Goal: Communication & Community: Answer question/provide support

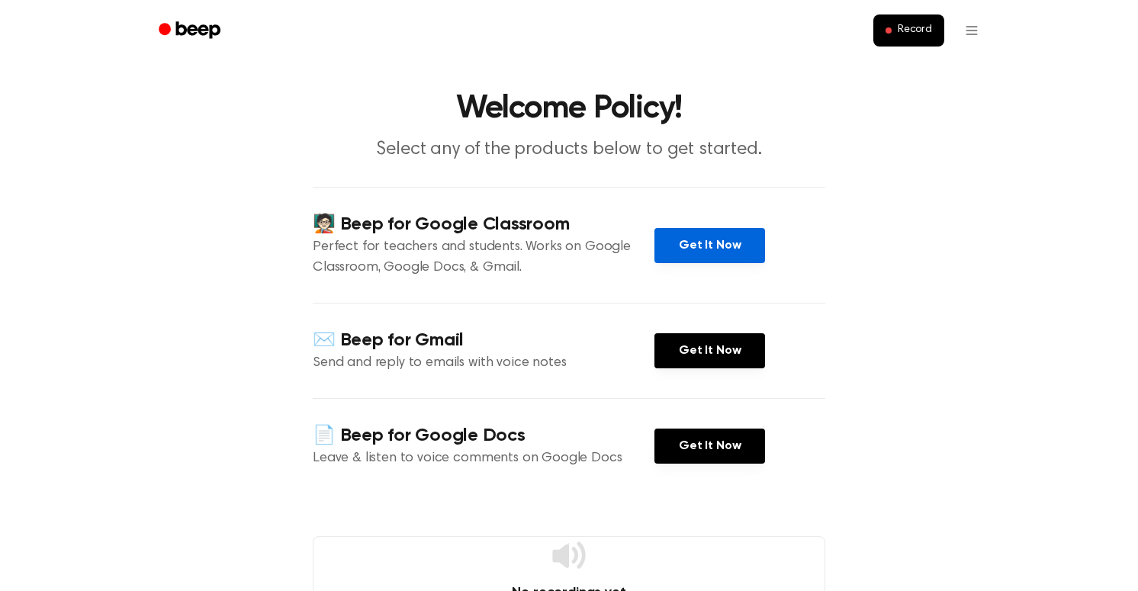
scroll to position [8, 0]
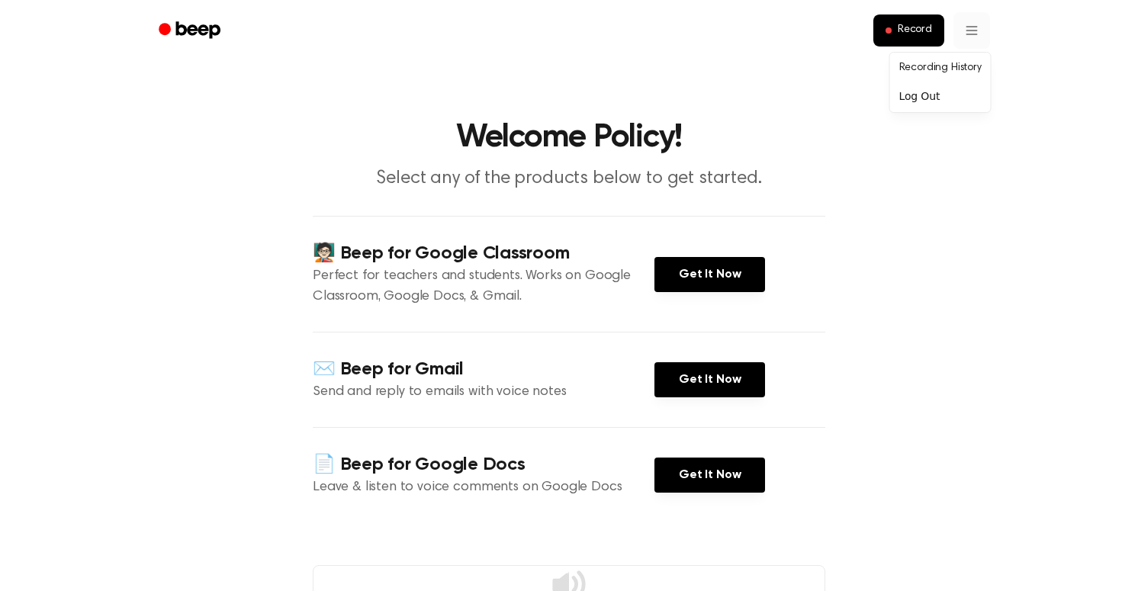
click at [985, 18] on html "Record Welcome Policy! Select any of the products below to get started. 🧑🏻‍🏫 Be…" at bounding box center [569, 564] width 1138 height 1129
click at [929, 92] on div "Log Out" at bounding box center [940, 96] width 95 height 25
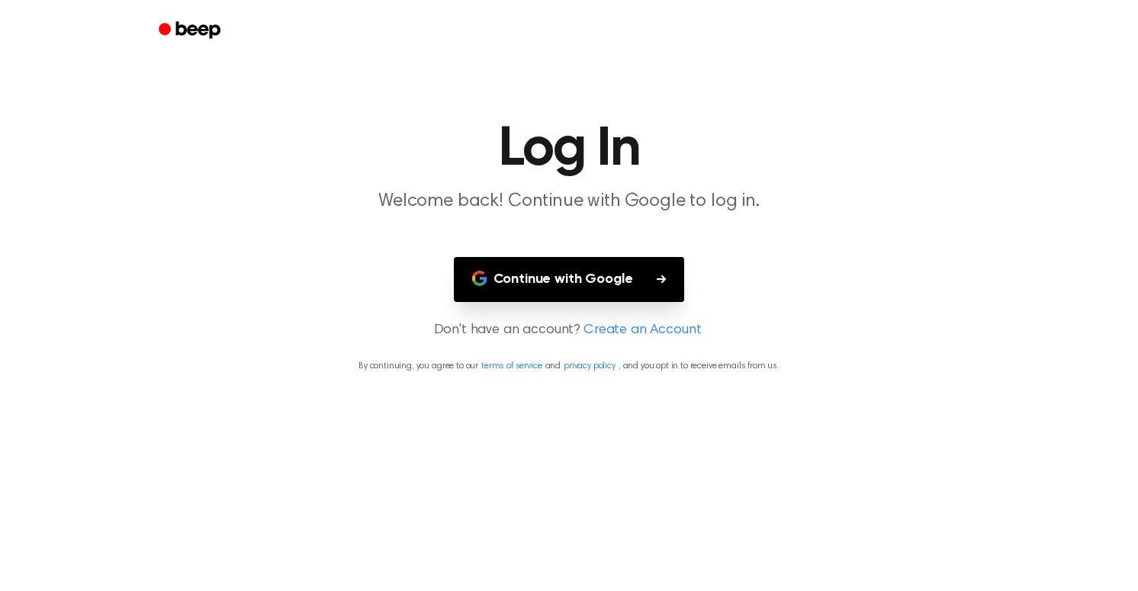
click at [552, 286] on button "Continue with Google" at bounding box center [569, 279] width 231 height 45
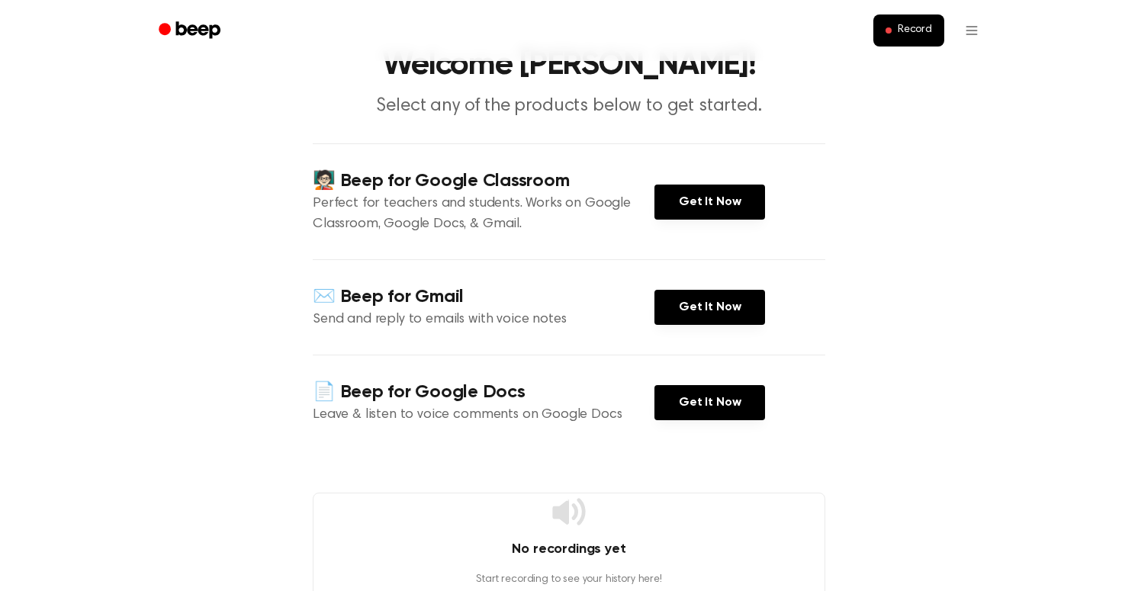
scroll to position [62, 0]
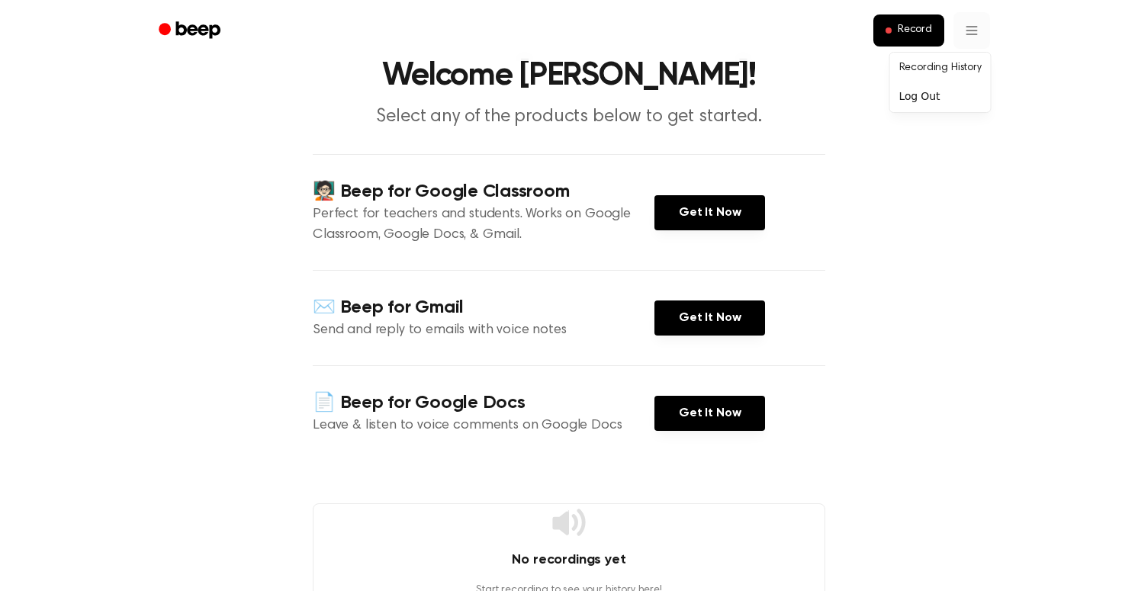
click at [970, 39] on html "Record Welcome Alex! Select any of the products below to get started. 🧑🏻‍🏫 Beep…" at bounding box center [569, 502] width 1138 height 1129
click at [970, 31] on html "Record Welcome Alex! Select any of the products below to get started. 🧑🏻‍🏫 Beep…" at bounding box center [569, 502] width 1138 height 1129
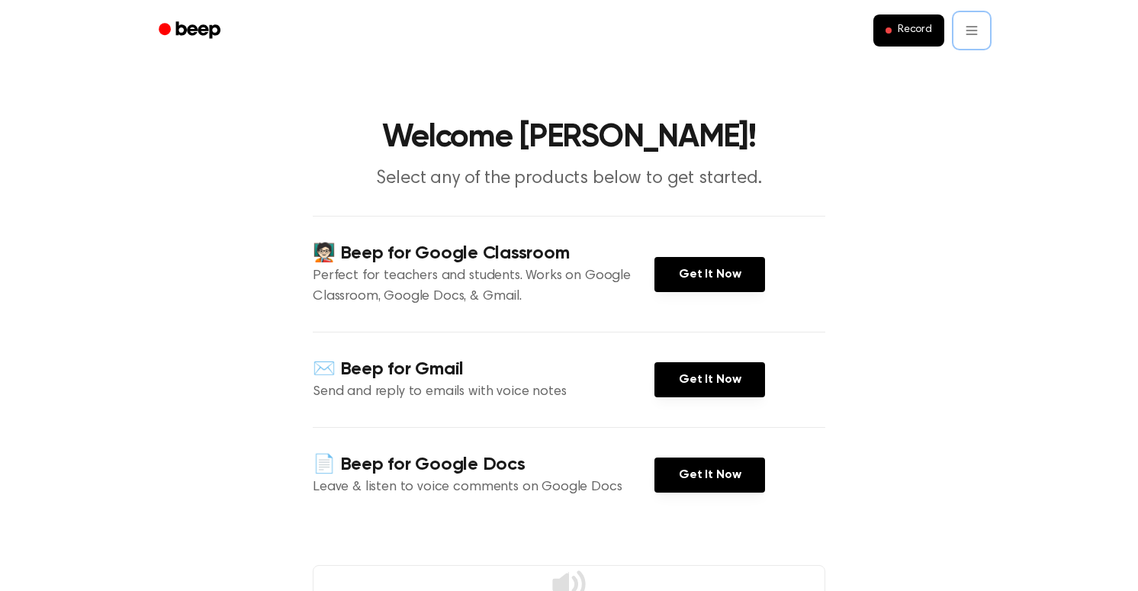
scroll to position [1, 0]
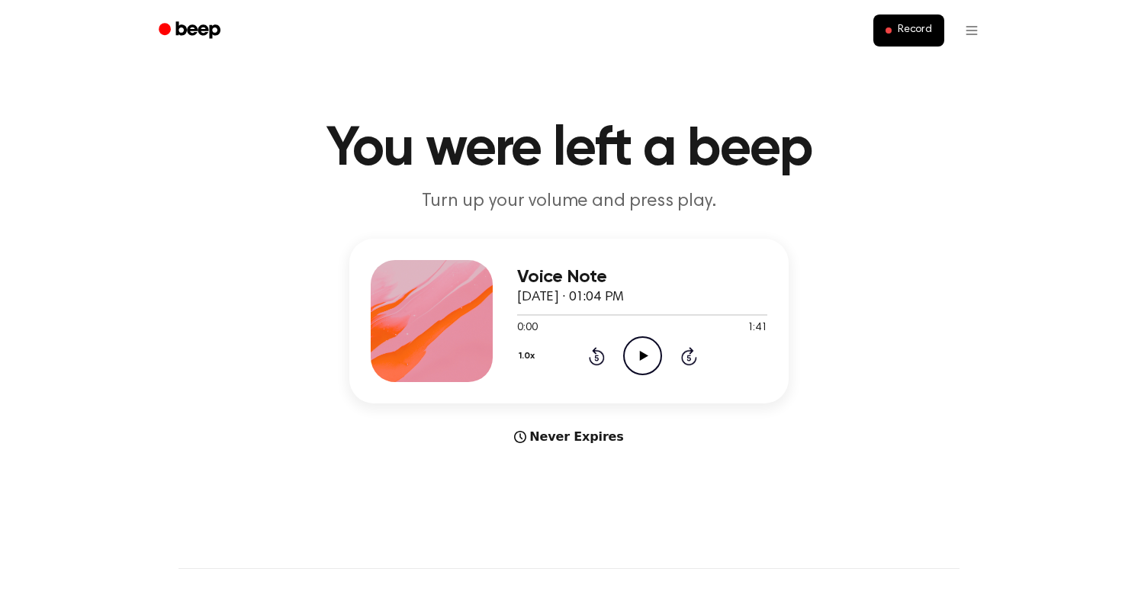
click at [650, 352] on icon "Play Audio" at bounding box center [642, 355] width 39 height 39
click at [635, 357] on icon "Pause Audio" at bounding box center [642, 355] width 39 height 39
click at [639, 347] on icon "Play Audio" at bounding box center [642, 355] width 39 height 39
click at [650, 361] on icon "Play Audio" at bounding box center [642, 355] width 39 height 39
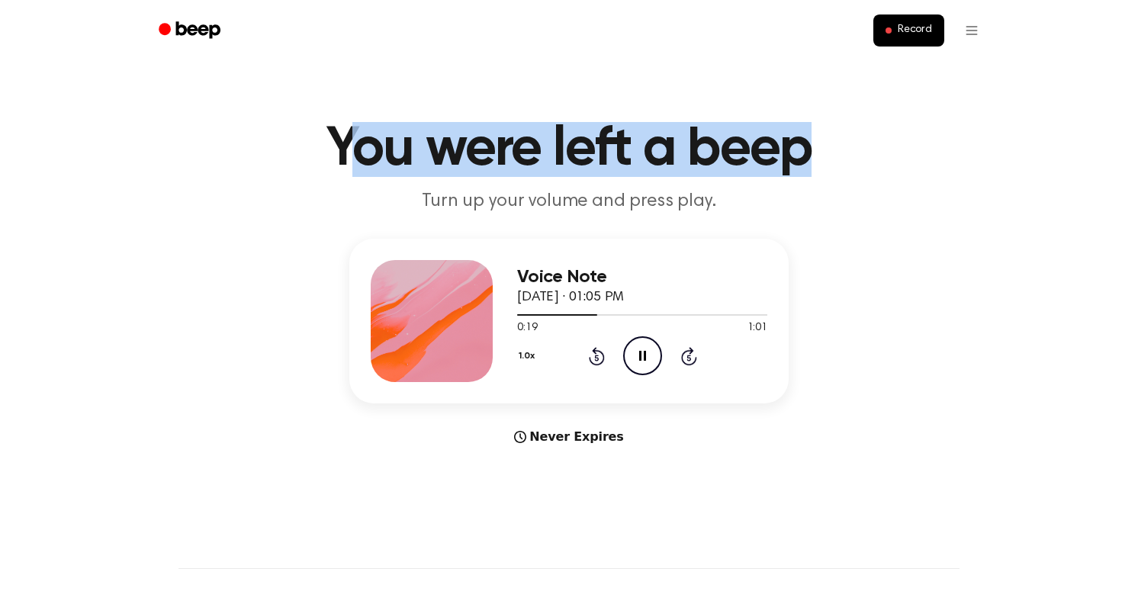
drag, startPoint x: 346, startPoint y: 143, endPoint x: 806, endPoint y: 152, distance: 460.1
click at [806, 152] on h1 "You were left a beep" at bounding box center [568, 149] width 781 height 55
click at [770, 151] on h1 "You were left a beep" at bounding box center [568, 149] width 781 height 55
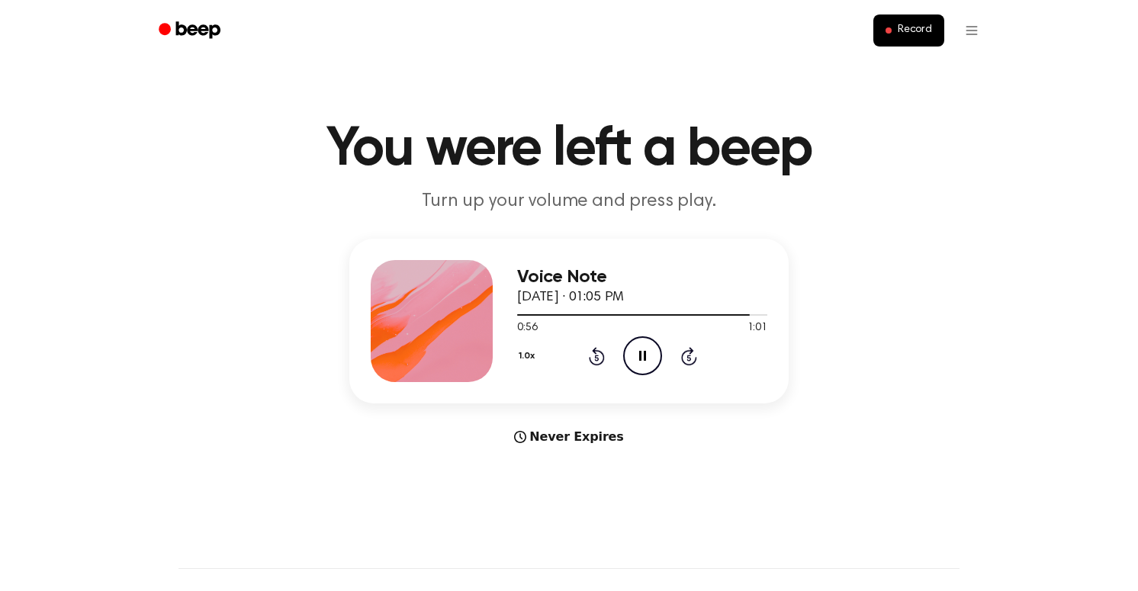
click at [649, 346] on icon "Pause Audio" at bounding box center [642, 355] width 39 height 39
